Goal: Find contact information: Find contact information

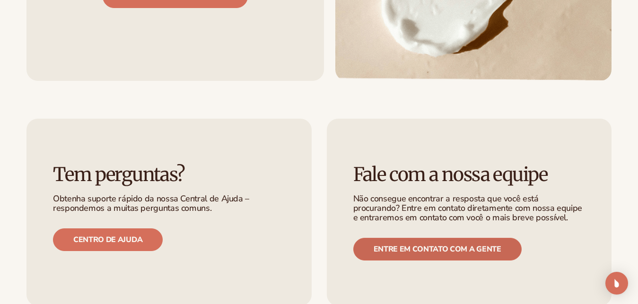
scroll to position [1066, 0]
click at [427, 241] on link "Entre em contato com a gente" at bounding box center [437, 249] width 168 height 23
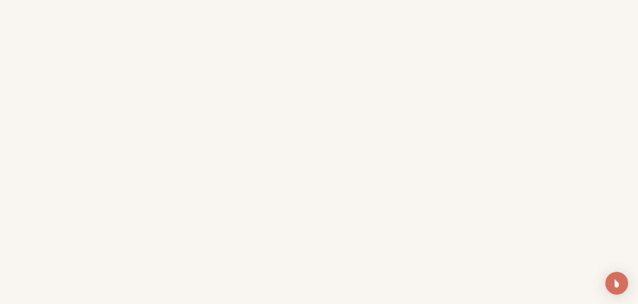
scroll to position [289, 0]
click at [421, 67] on iframe at bounding box center [318, 94] width 585 height 492
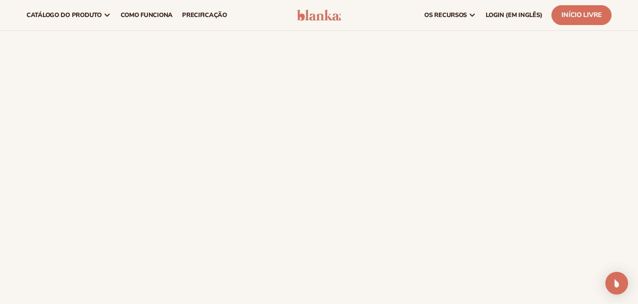
scroll to position [241, 0]
click at [454, 67] on iframe at bounding box center [318, 149] width 585 height 507
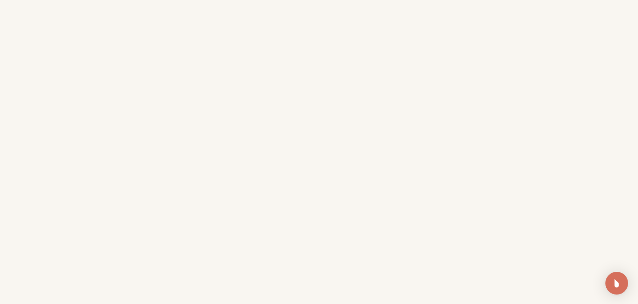
scroll to position [289, 0]
